Goal: Check status: Check status

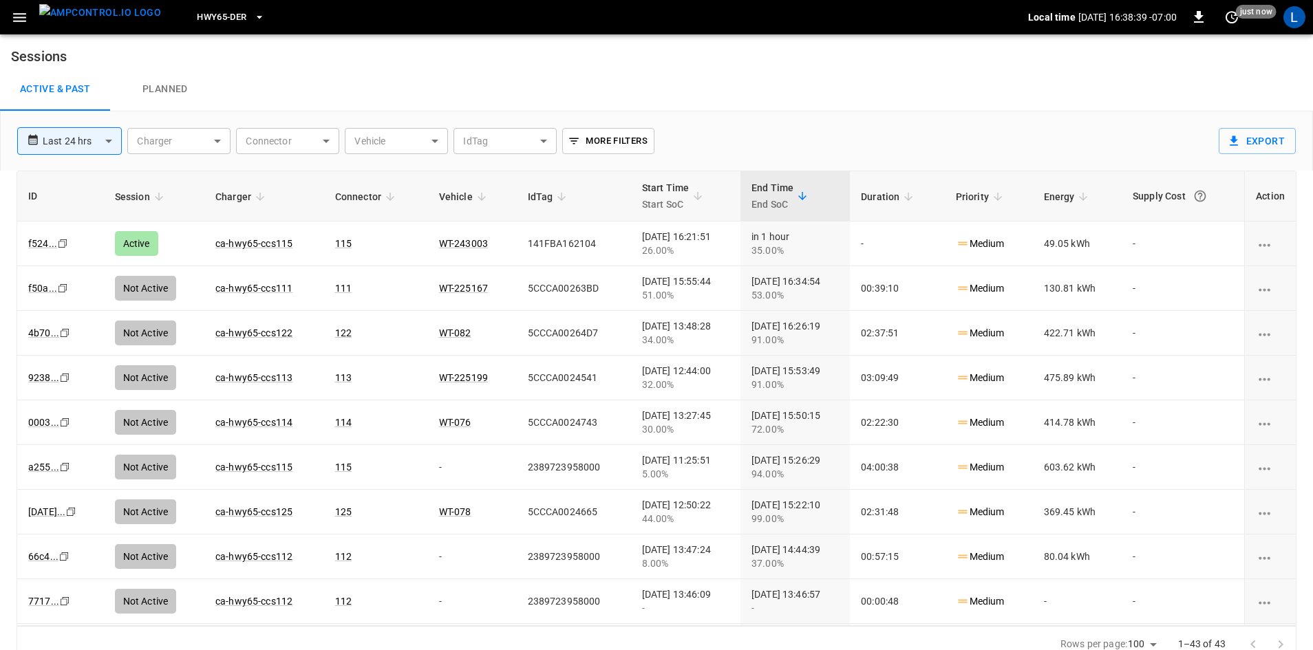
click at [35, 31] on button "menu" at bounding box center [100, 17] width 133 height 34
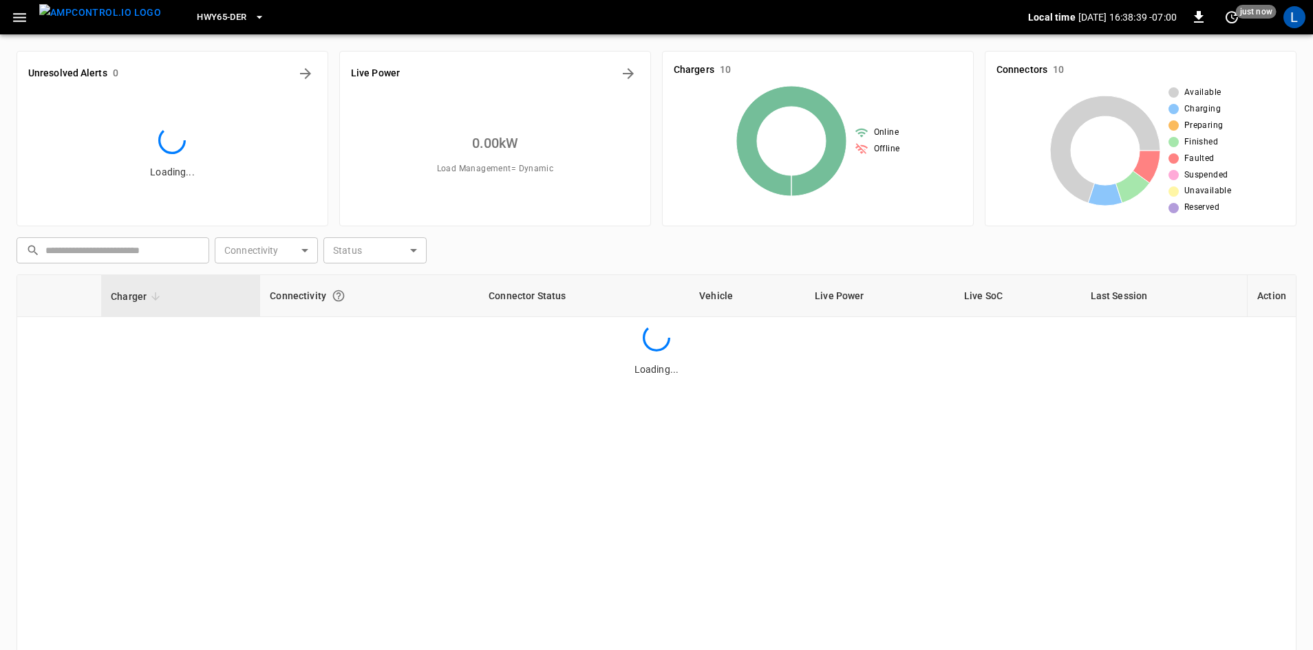
click at [19, 17] on icon "button" at bounding box center [19, 17] width 13 height 9
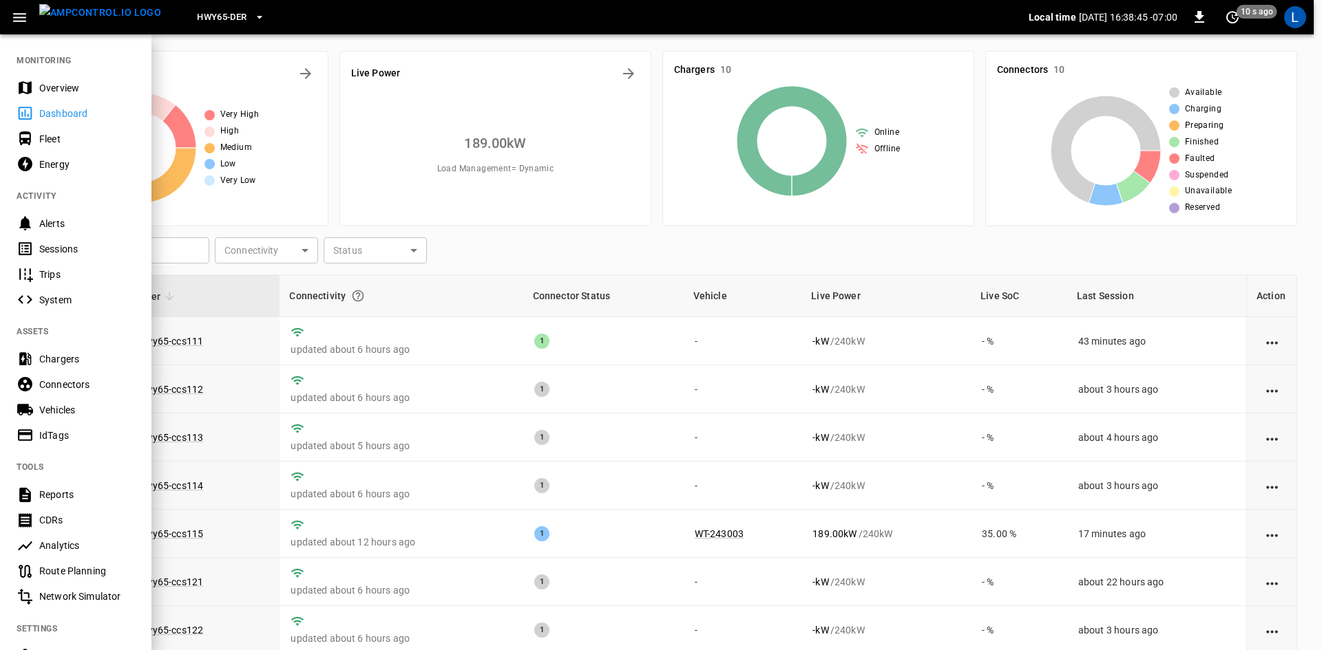
click at [77, 262] on div "Trips" at bounding box center [75, 274] width 151 height 25
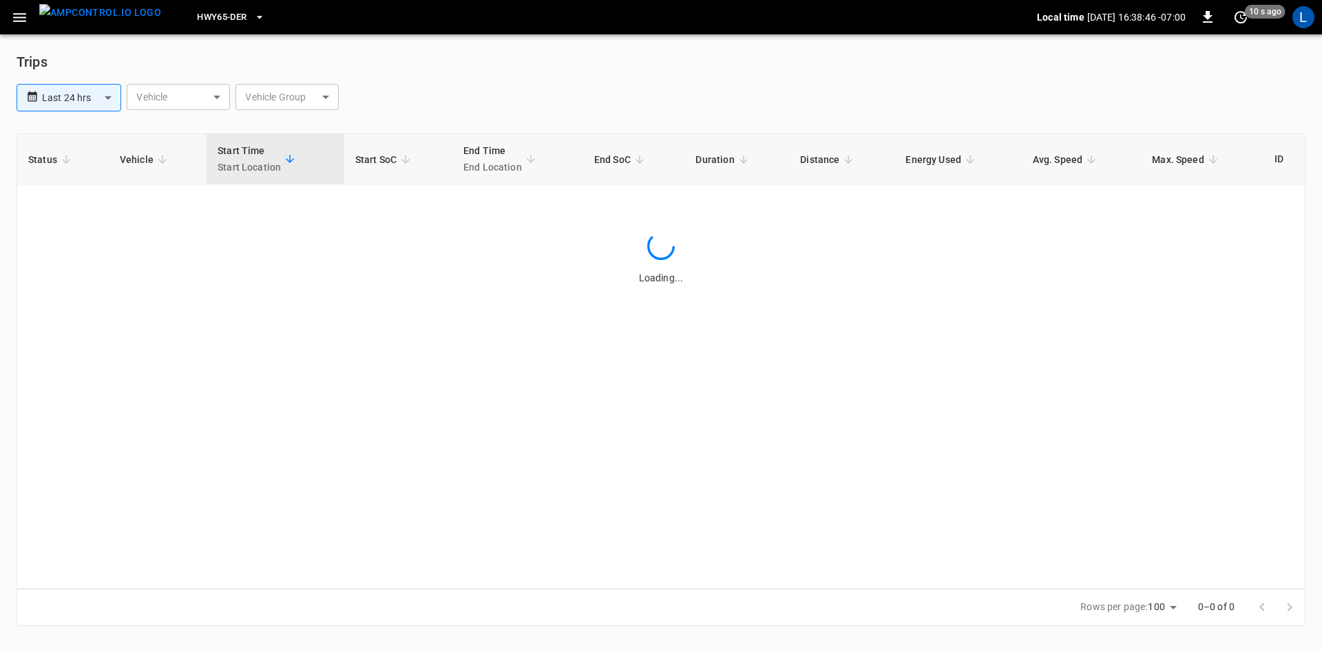
click at [76, 240] on div "Status Vehicle Start Time Start Location Start SoC End Time End Location End So…" at bounding box center [661, 362] width 1289 height 456
click at [28, 21] on icon "button" at bounding box center [19, 17] width 17 height 17
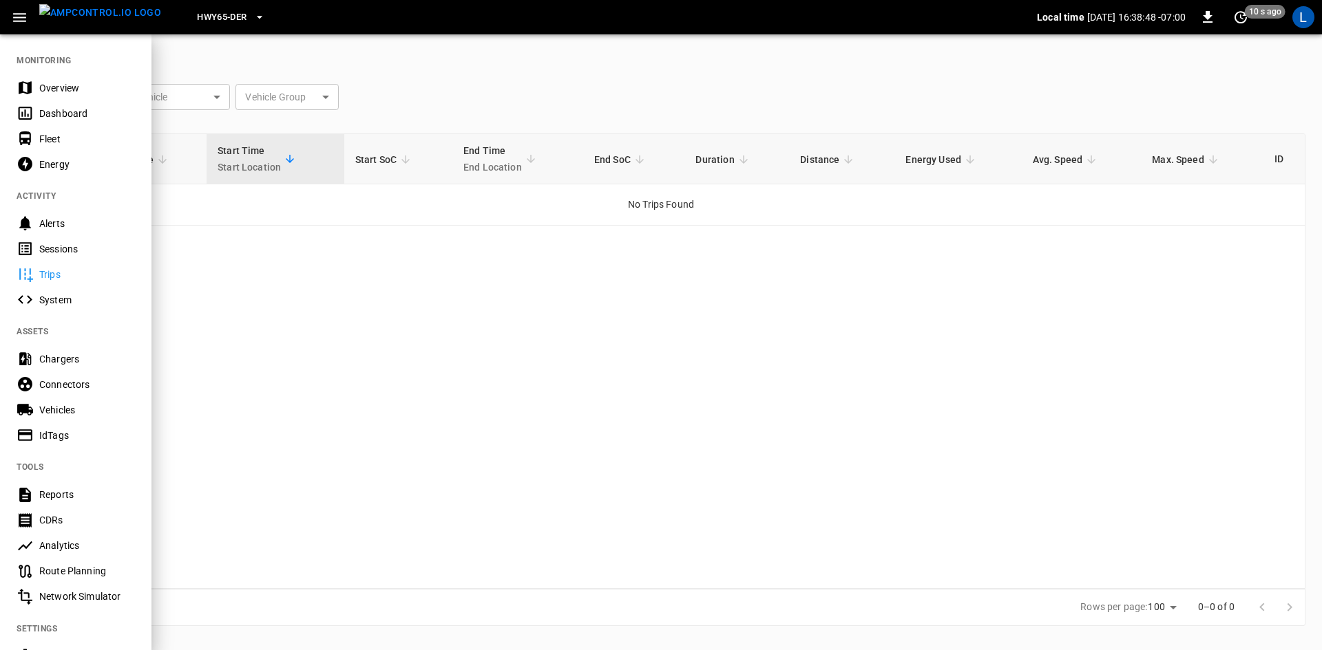
click at [83, 255] on div "Sessions" at bounding box center [87, 249] width 96 height 14
click at [59, 258] on div "Sessions" at bounding box center [75, 248] width 151 height 25
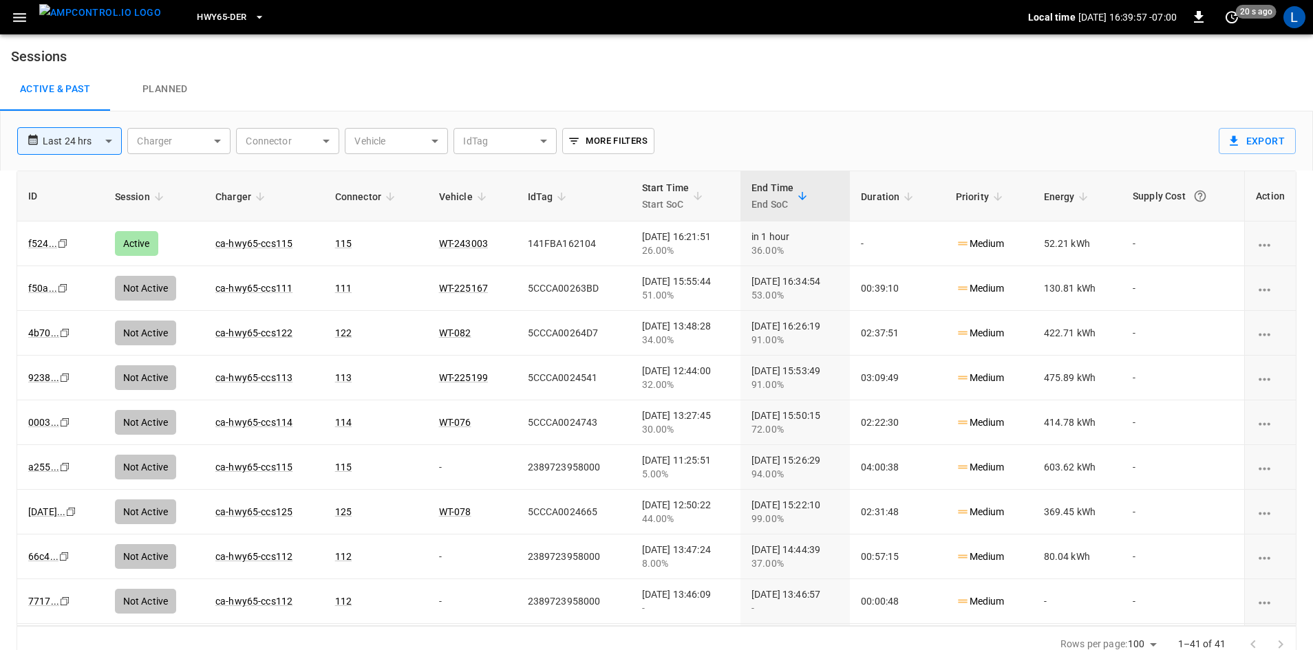
click at [6, 16] on button "button" at bounding box center [20, 17] width 28 height 25
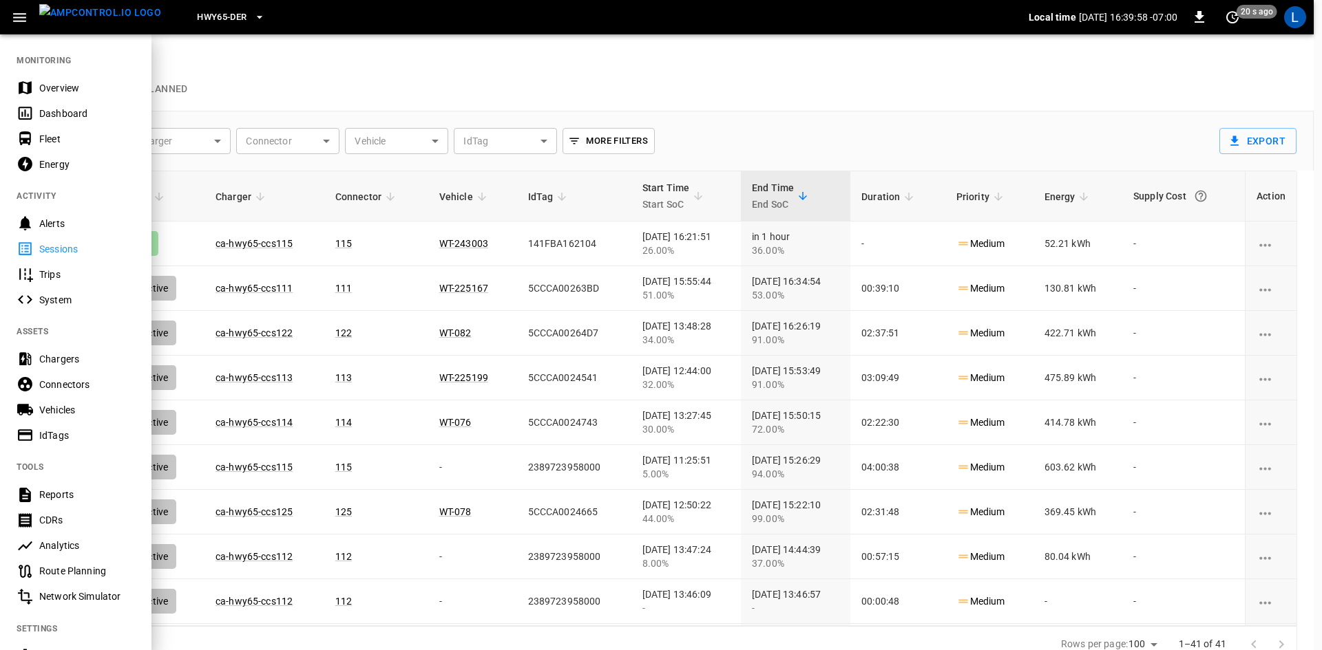
click at [63, 109] on div "Dashboard" at bounding box center [87, 114] width 96 height 14
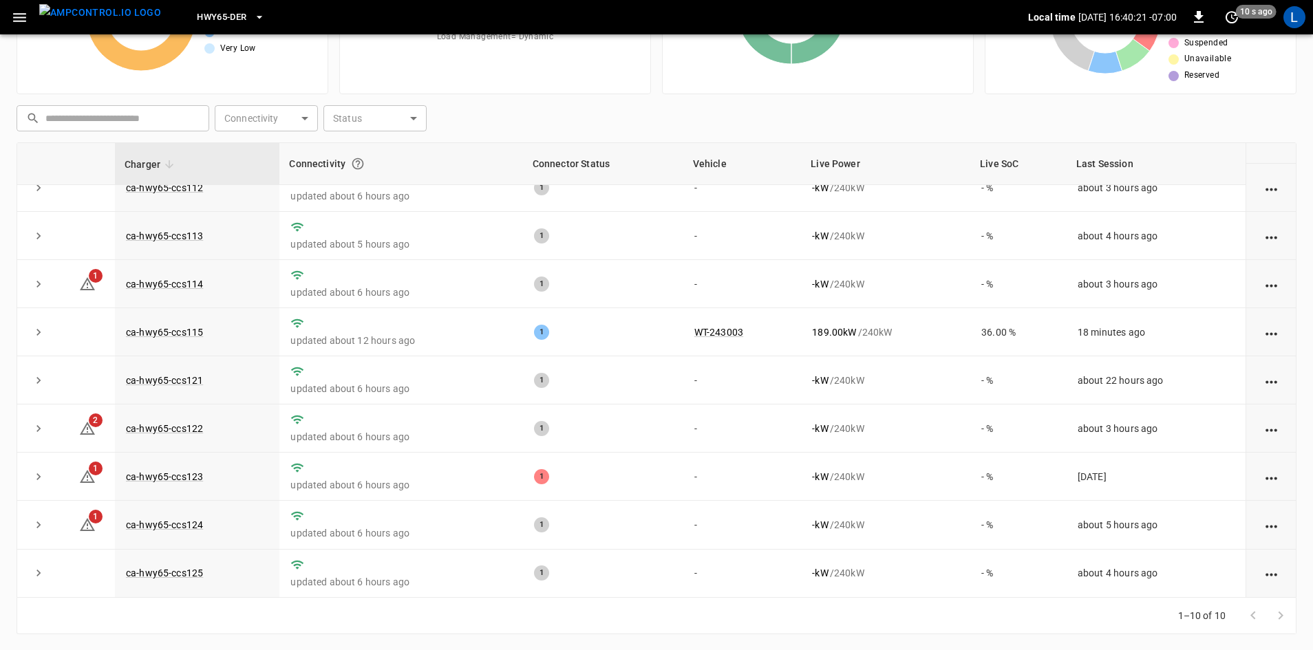
scroll to position [133, 0]
click at [157, 475] on link "ca-hwy65-ccs123" at bounding box center [164, 476] width 83 height 17
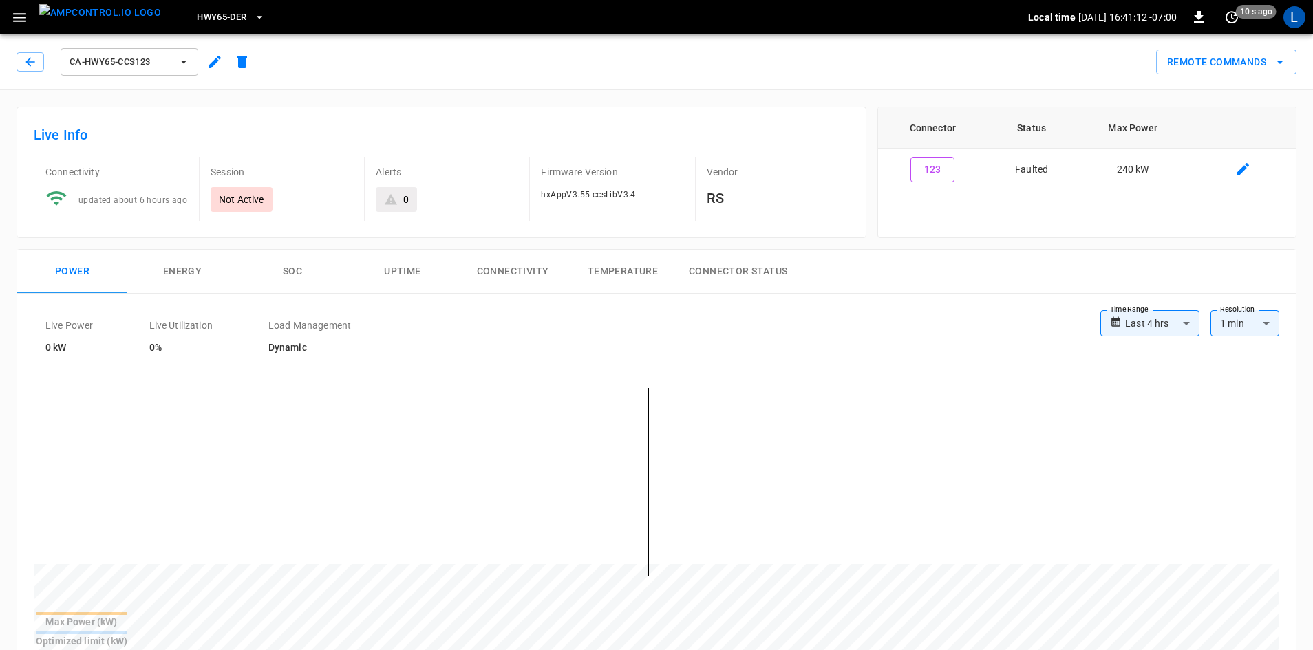
click at [399, 201] on div "0" at bounding box center [396, 200] width 25 height 14
click at [40, 59] on button "button" at bounding box center [31, 61] width 28 height 19
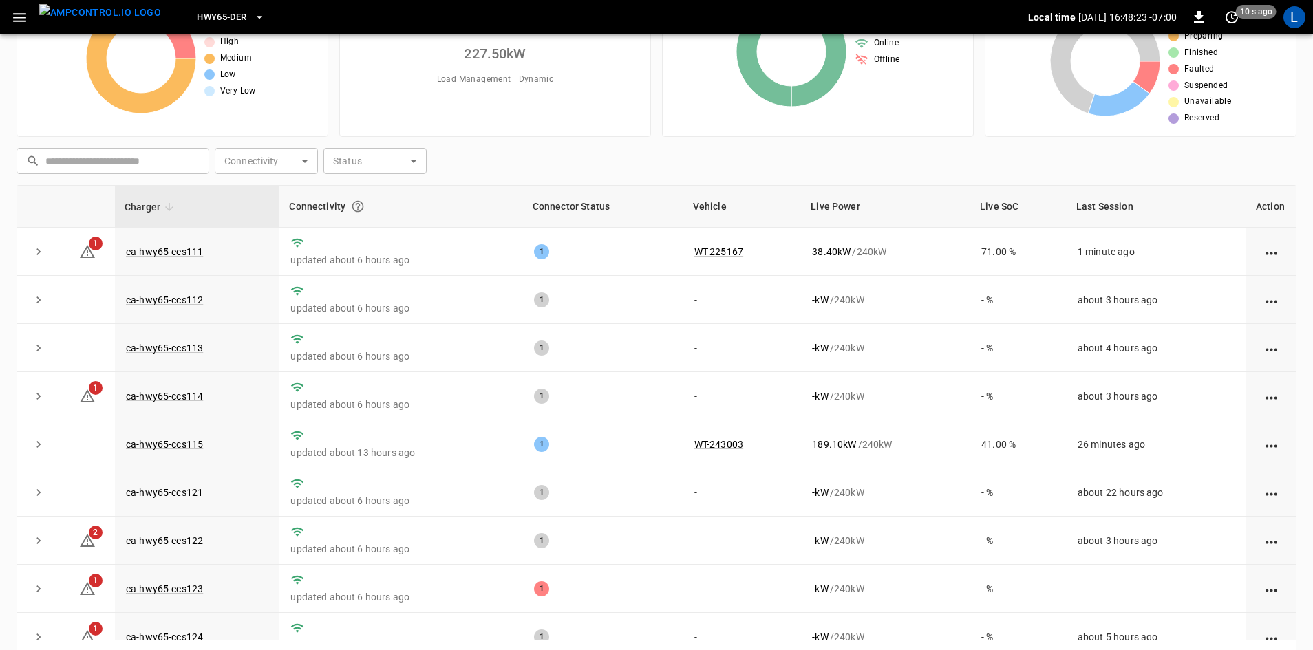
scroll to position [95, 0]
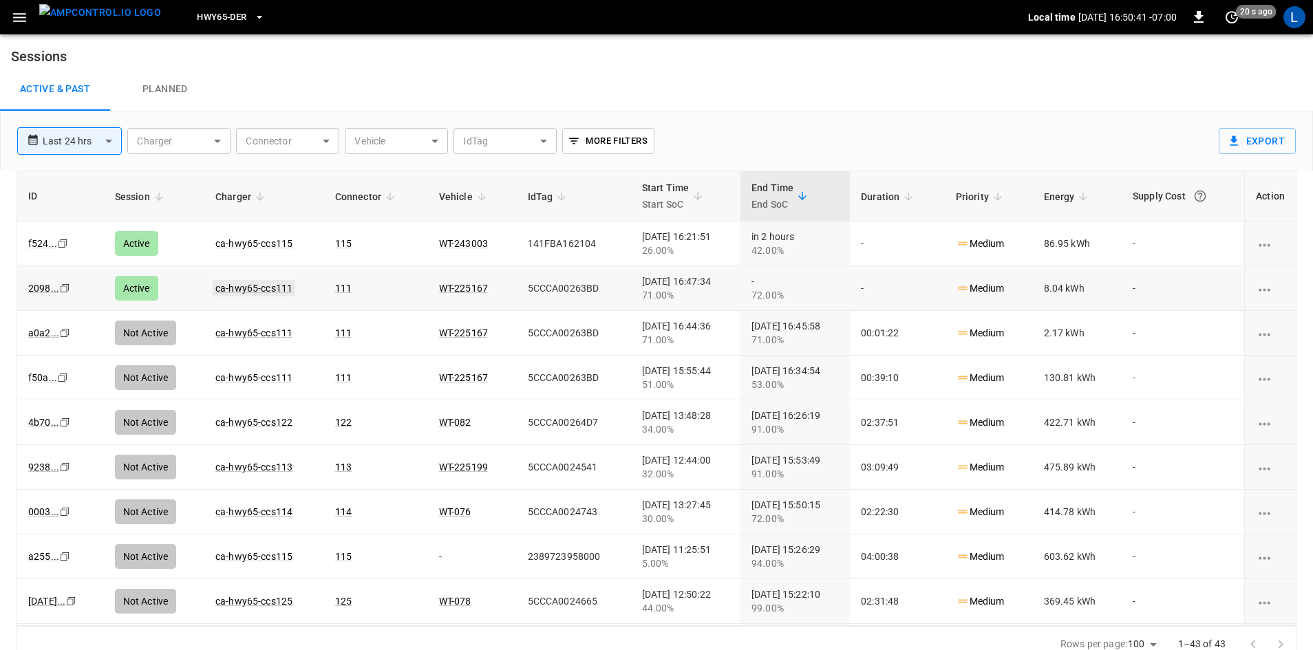
click at [235, 288] on link "ca-hwy65-ccs111" at bounding box center [254, 288] width 83 height 17
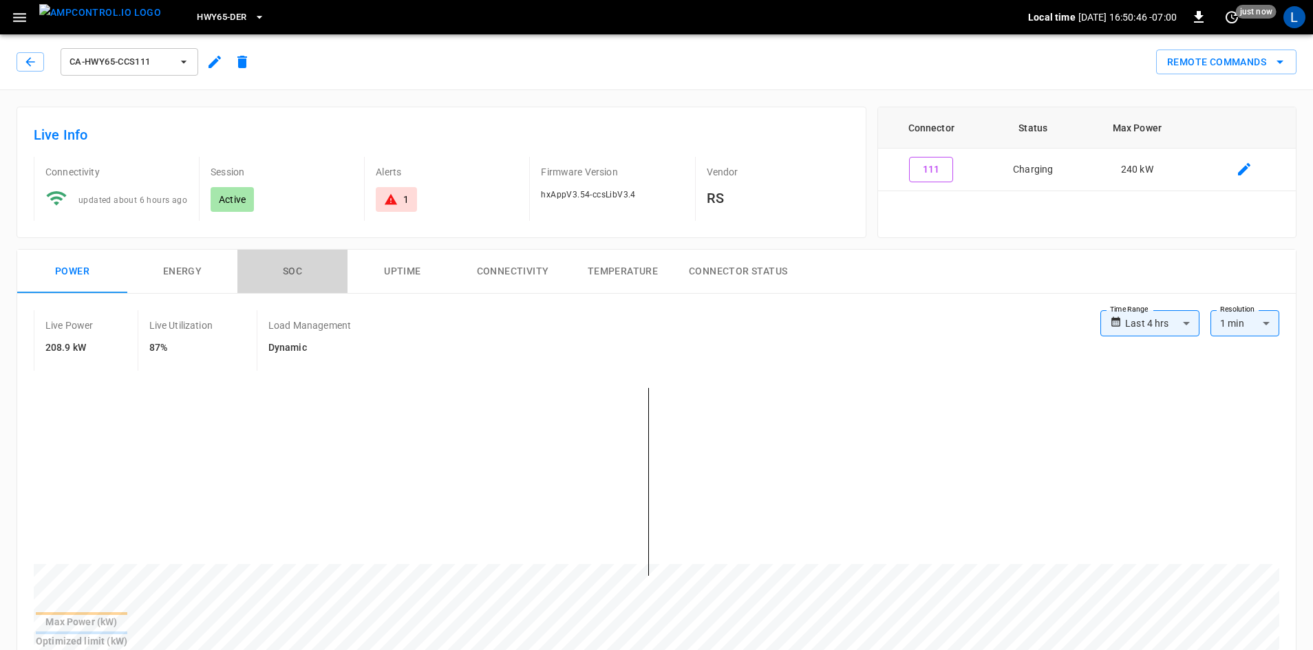
click at [295, 273] on button "SOC" at bounding box center [292, 272] width 110 height 44
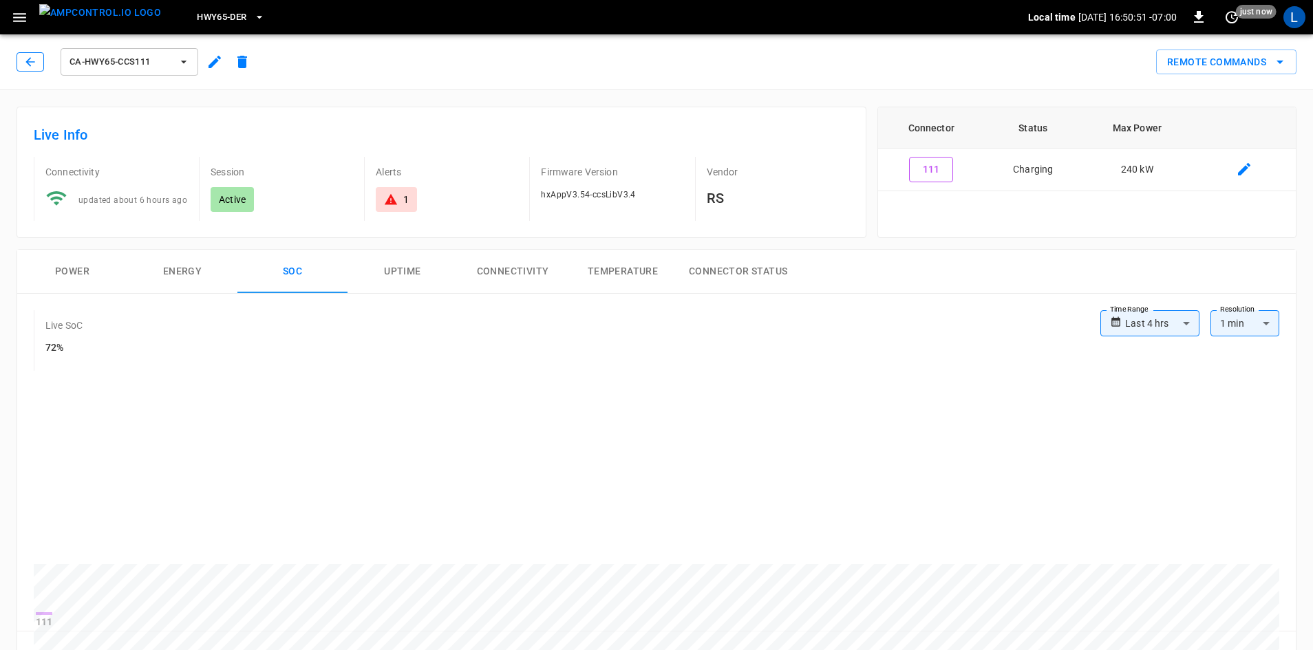
click at [43, 63] on button "button" at bounding box center [31, 61] width 28 height 19
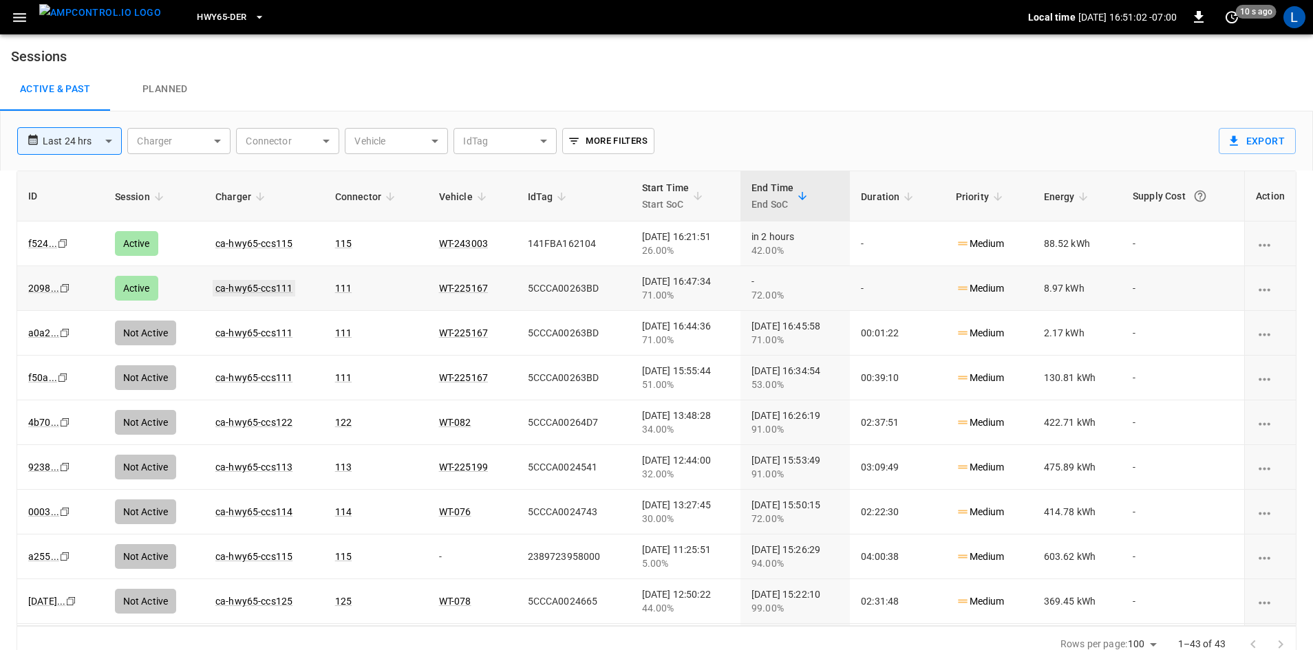
click at [251, 285] on link "ca-hwy65-ccs111" at bounding box center [254, 288] width 83 height 17
